Goal: Find specific page/section

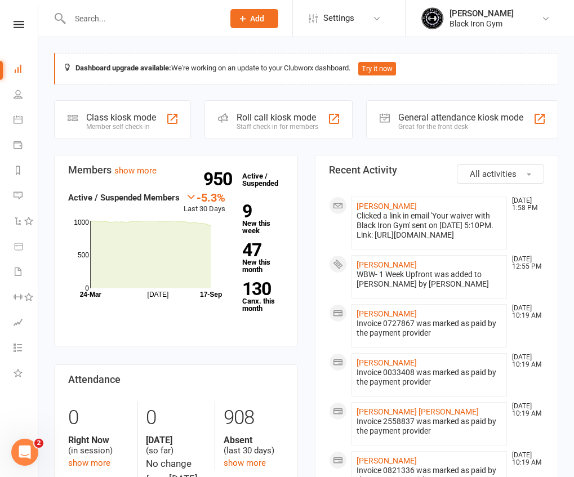
click at [92, 15] on input "text" at bounding box center [140, 19] width 149 height 16
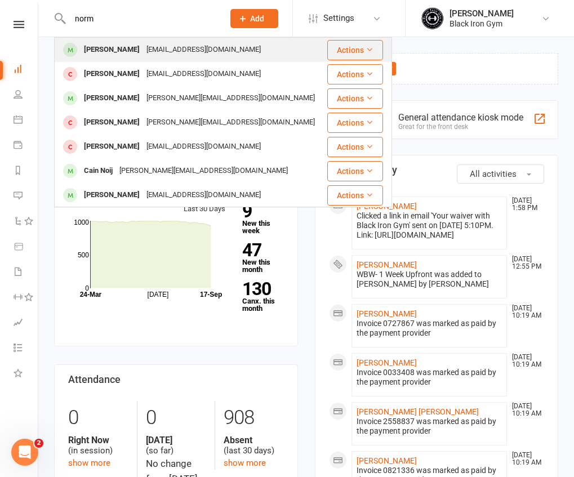
type input "norm"
click at [100, 50] on div "[PERSON_NAME]" at bounding box center [112, 50] width 62 height 16
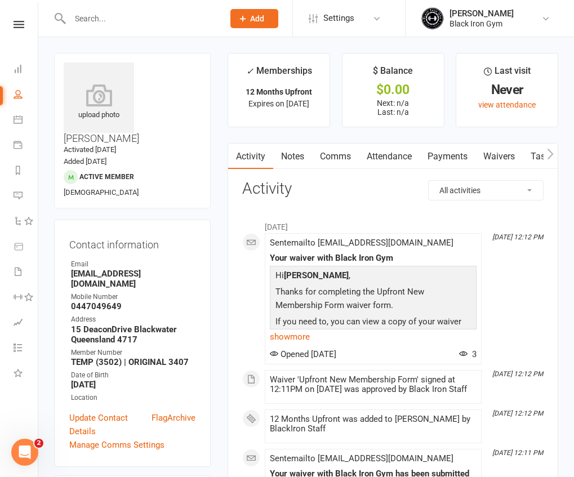
click at [88, 14] on input "text" at bounding box center [140, 19] width 149 height 16
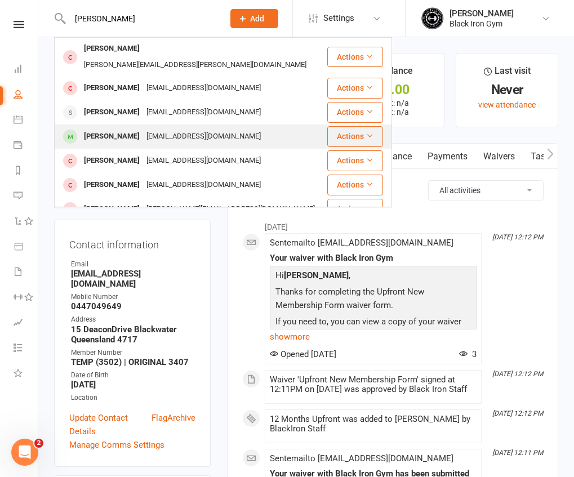
type input "[PERSON_NAME]"
click at [121, 128] on div "[PERSON_NAME]" at bounding box center [112, 136] width 62 height 16
